Goal: Use online tool/utility: Utilize a website feature to perform a specific function

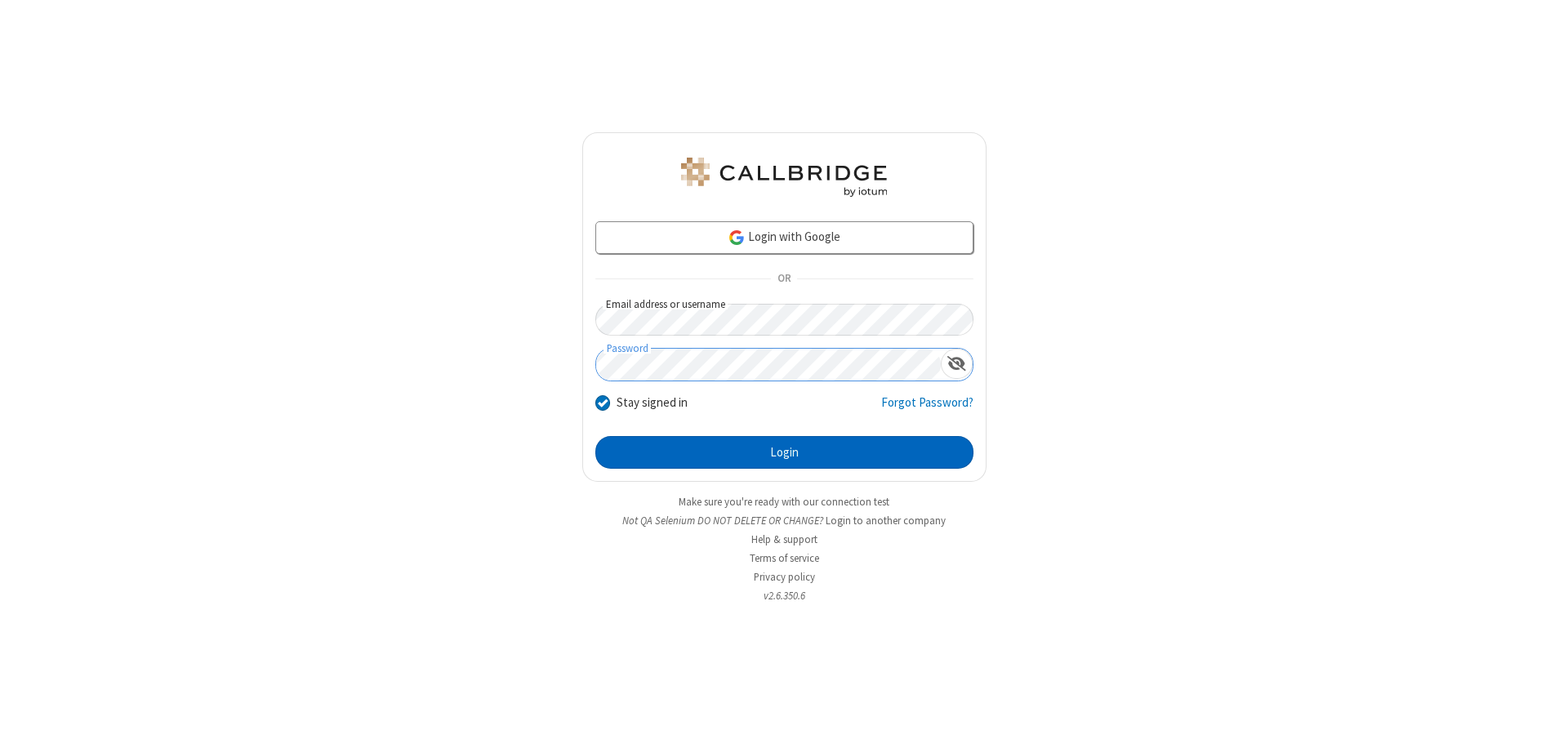
click at [784, 452] on button "Login" at bounding box center [784, 452] width 378 height 32
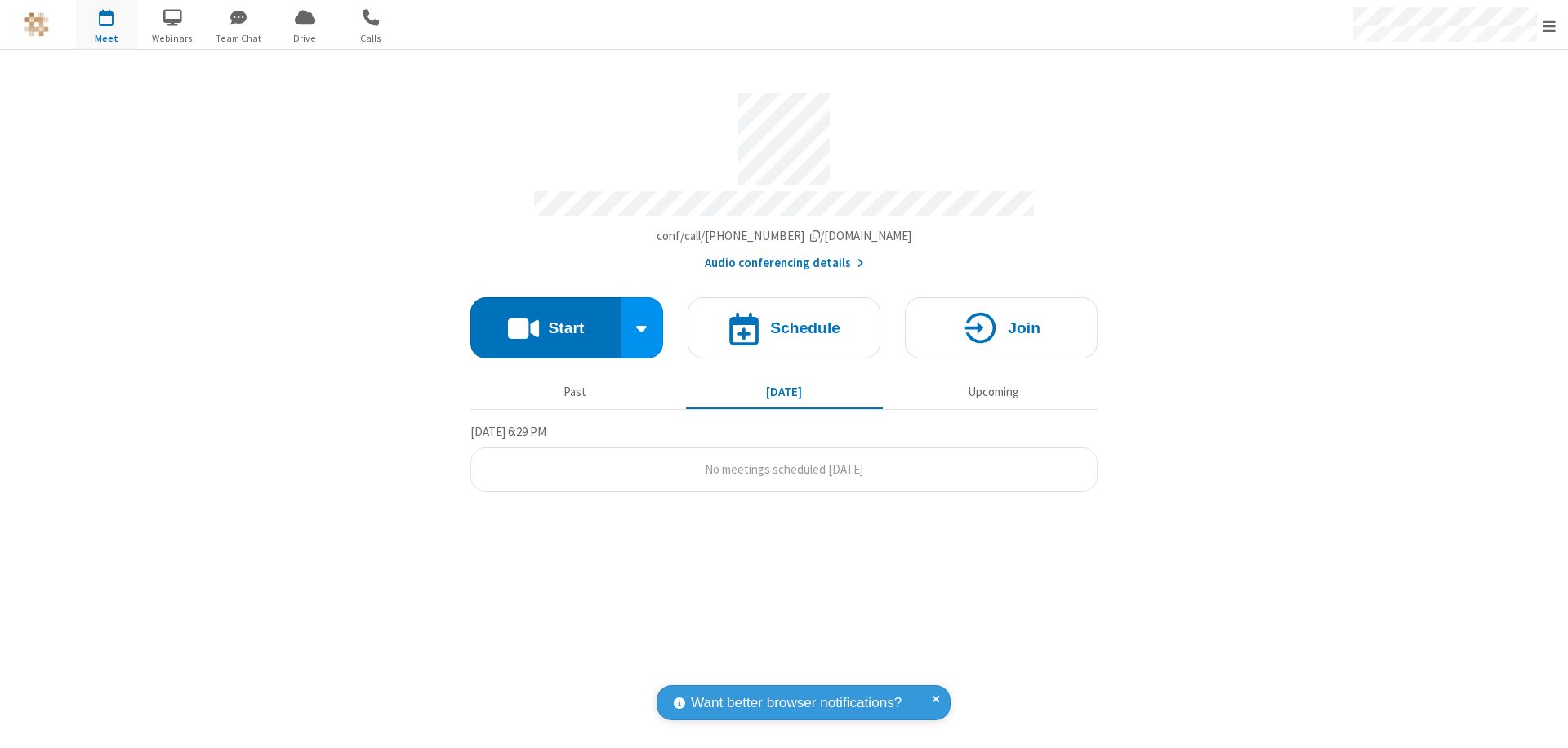
click at [546, 320] on button "Start" at bounding box center [546, 328] width 151 height 61
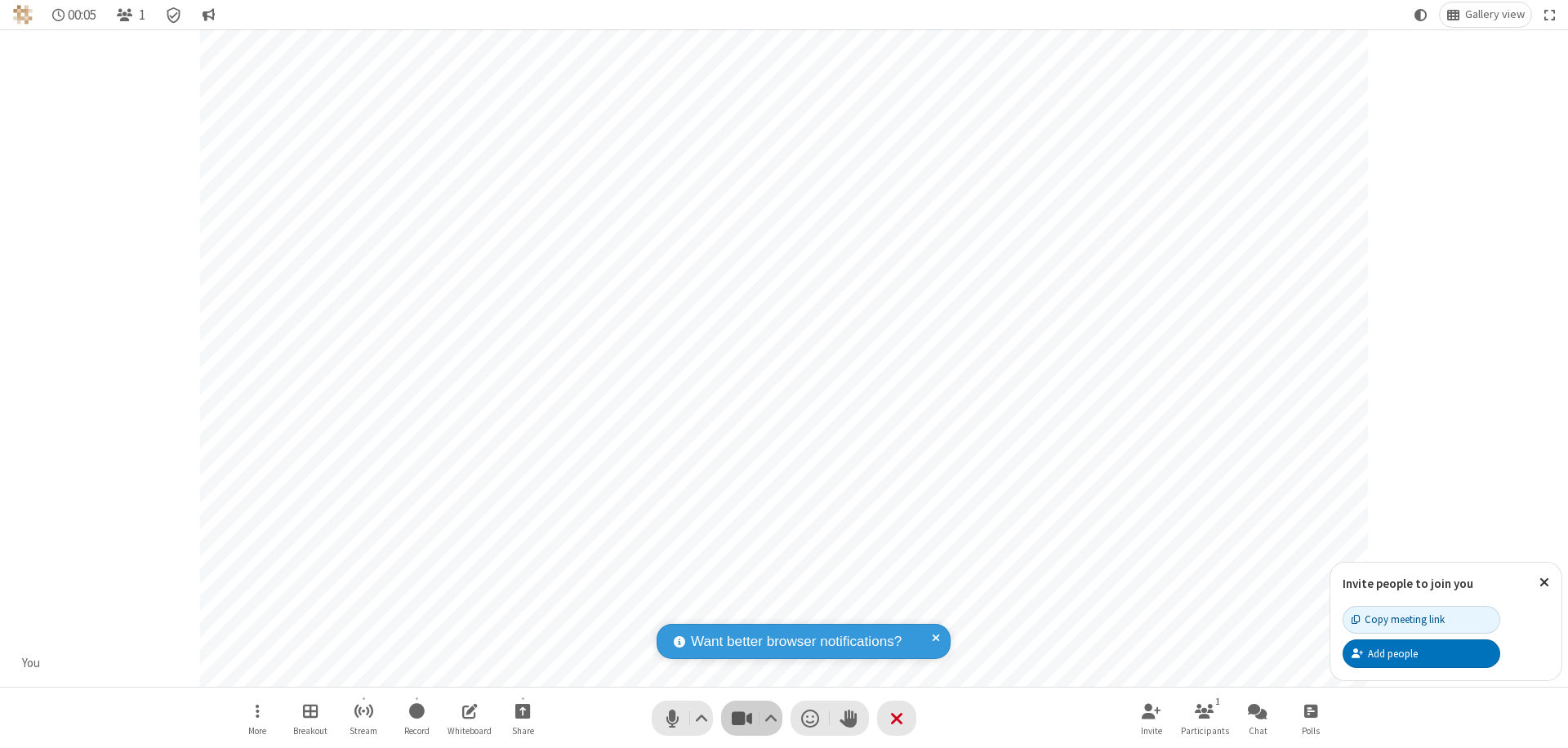
click at [741, 717] on span "Stop video (⌘+Shift+V)" at bounding box center [741, 717] width 25 height 24
click at [741, 717] on span "Start video (⌘+Shift+V)" at bounding box center [741, 717] width 25 height 24
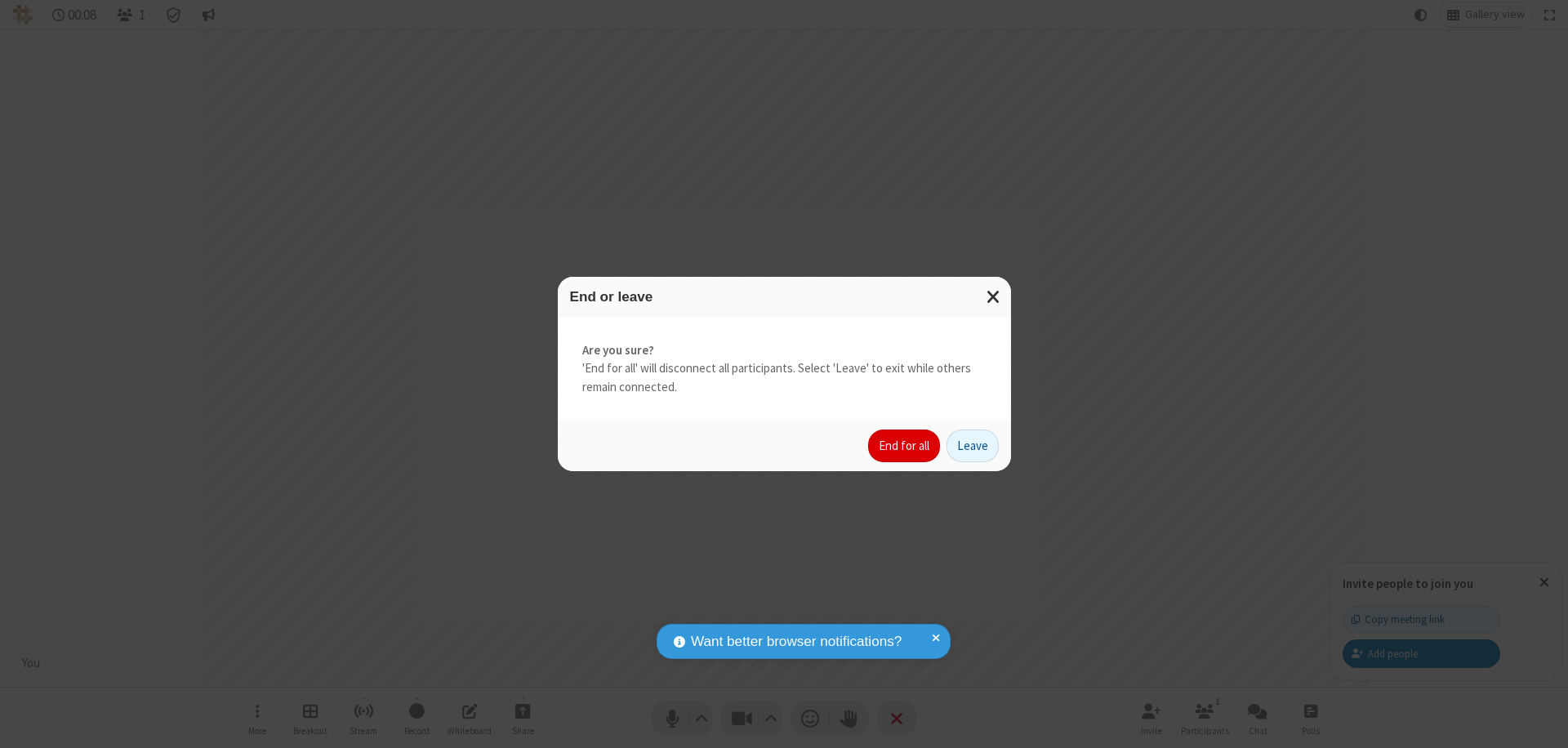
click at [905, 445] on button "End for all" at bounding box center [904, 445] width 72 height 32
